Goal: Register for event/course

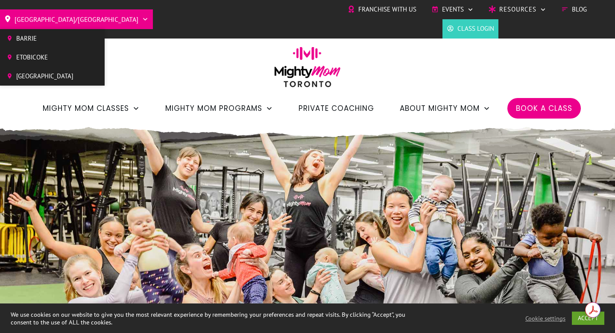
click at [37, 72] on span "[GEOGRAPHIC_DATA]" at bounding box center [44, 76] width 57 height 13
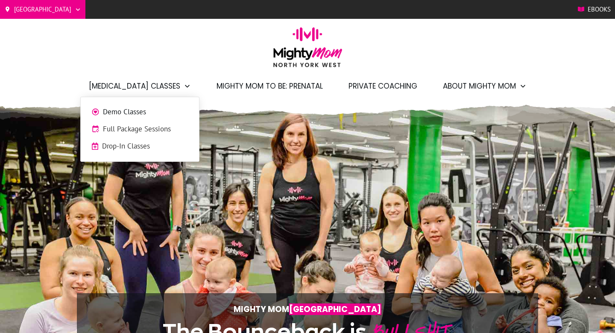
click at [134, 112] on span "Demo Classes" at bounding box center [145, 111] width 85 height 11
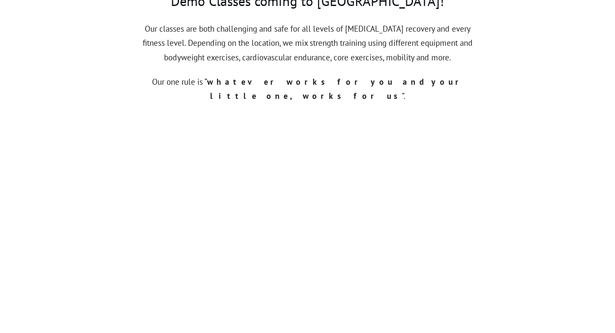
scroll to position [352, 0]
